Goal: Book appointment/travel/reservation

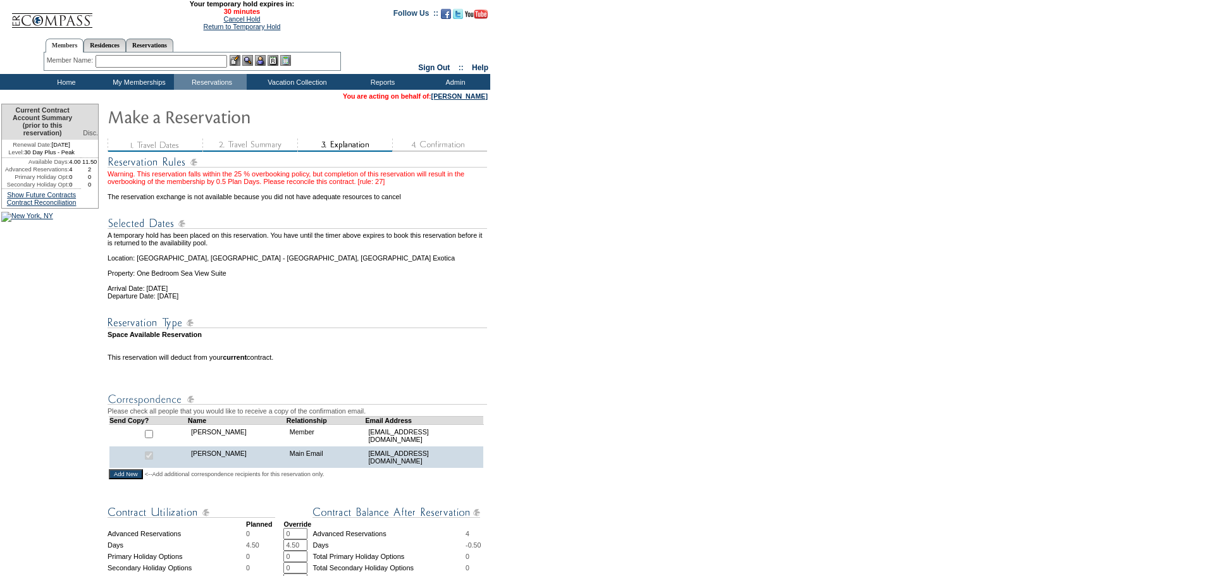
scroll to position [379, 0]
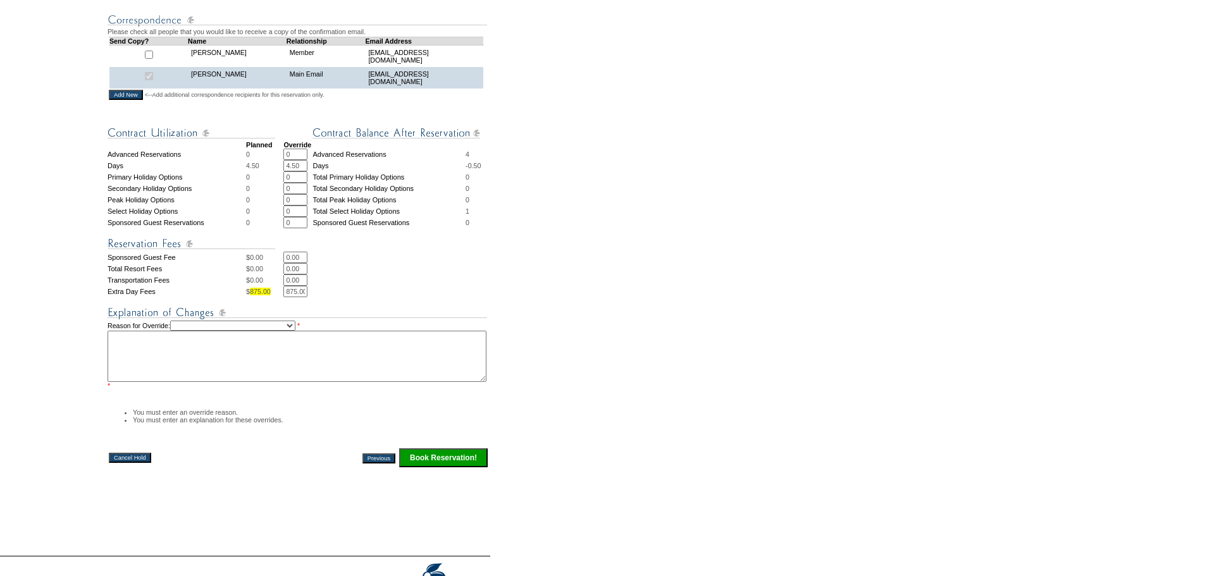
click at [251, 331] on select "Creating Continuous Stay Days Rebooked After Cancellation Editing Occupant Expe…" at bounding box center [232, 326] width 125 height 10
select select "1042"
click at [183, 331] on select "Creating Continuous Stay Days Rebooked After Cancellation Editing Occupant Expe…" at bounding box center [232, 326] width 125 height 10
click at [437, 372] on textarea at bounding box center [296, 356] width 379 height 51
type textarea "Needs some additional time to decide on this - looking into flights and such - …"
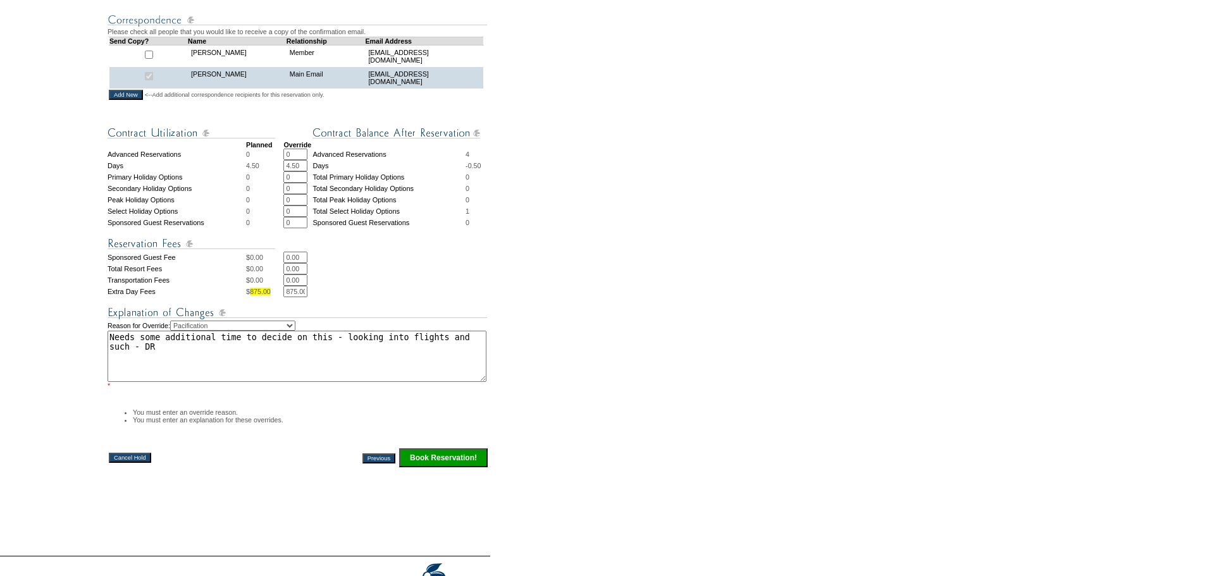
click at [475, 467] on input "Book Reservation!" at bounding box center [443, 457] width 89 height 19
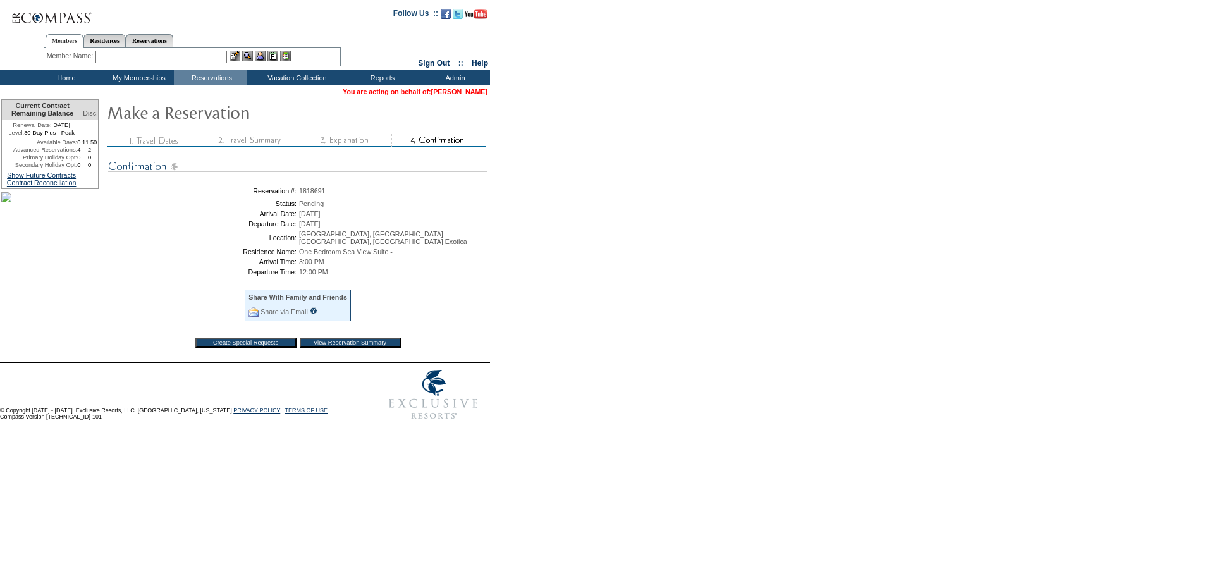
click at [469, 90] on link "[PERSON_NAME]" at bounding box center [459, 92] width 56 height 8
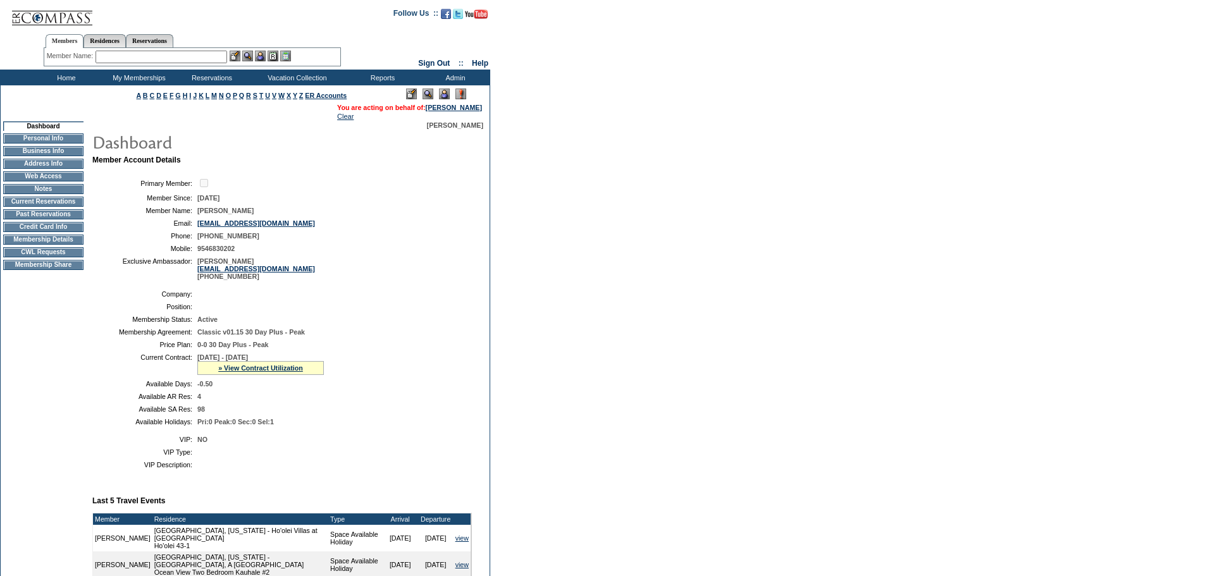
click at [42, 197] on td at bounding box center [43, 195] width 80 height 3
click at [43, 205] on td "Current Reservations" at bounding box center [43, 202] width 80 height 10
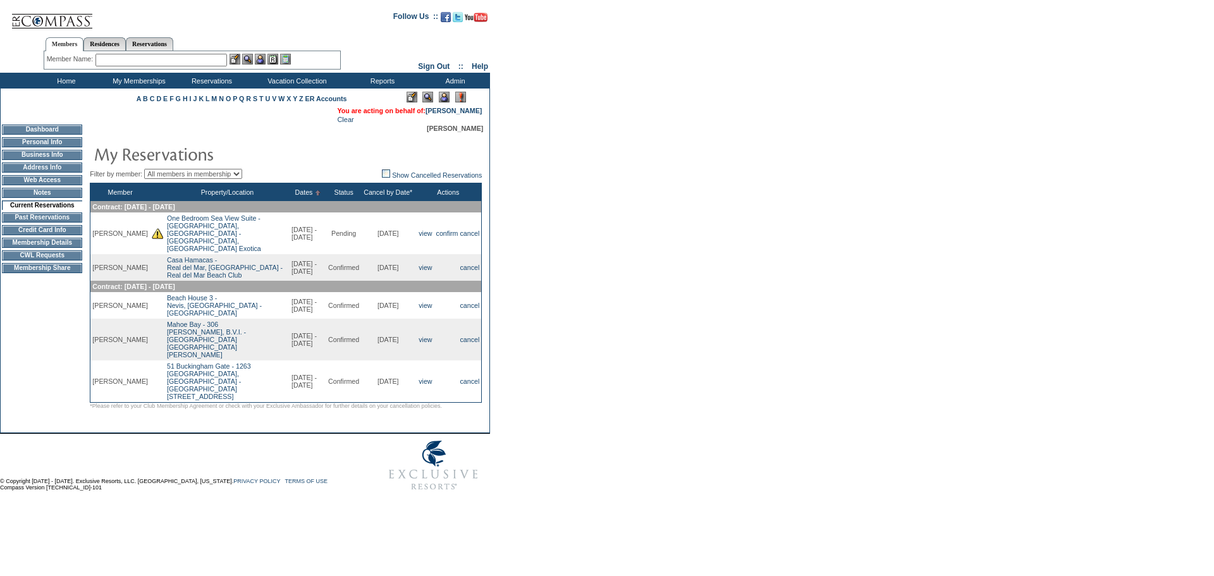
click at [568, 191] on form "Follow Us ::" at bounding box center [605, 250] width 1210 height 494
click at [587, 149] on form "Follow Us ::" at bounding box center [605, 250] width 1210 height 494
click at [649, 202] on form "Follow Us ::" at bounding box center [605, 250] width 1210 height 494
click at [446, 231] on link "confirm" at bounding box center [447, 234] width 22 height 8
